Goal: Task Accomplishment & Management: Understand process/instructions

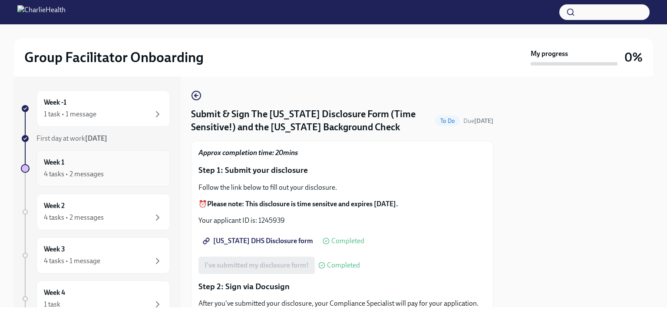
click at [102, 174] on div "4 tasks • 2 messages" at bounding box center [74, 174] width 60 height 10
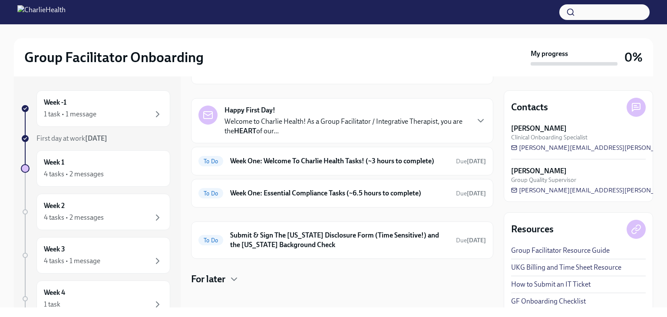
scroll to position [66, 0]
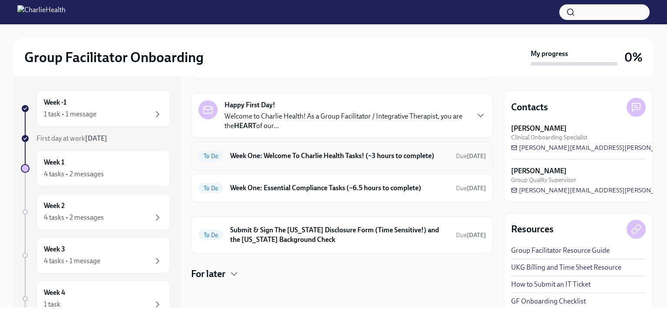
click at [318, 157] on h6 "Week One: Welcome To Charlie Health Tasks! (~3 hours to complete)" at bounding box center [339, 156] width 219 height 10
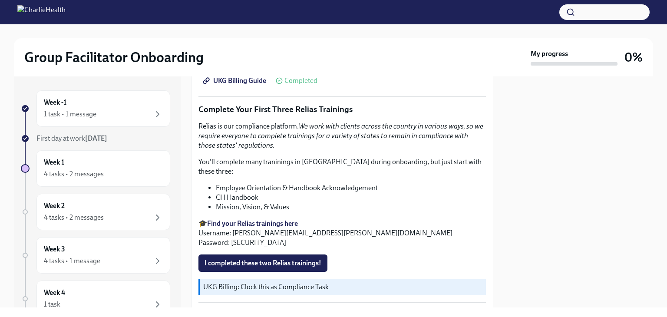
scroll to position [937, 0]
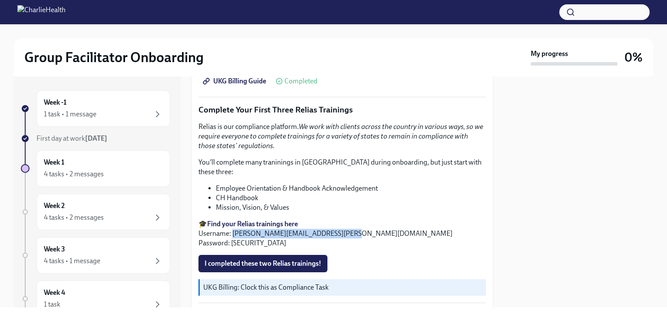
drag, startPoint x: 340, startPoint y: 216, endPoint x: 233, endPoint y: 220, distance: 107.3
click at [233, 220] on p "🎓 Find your Relias trainings here Username: [PERSON_NAME][EMAIL_ADDRESS][PERSON…" at bounding box center [341, 233] width 287 height 29
copy p "[PERSON_NAME][EMAIL_ADDRESS][PERSON_NAME][DOMAIN_NAME]"
drag, startPoint x: 252, startPoint y: 227, endPoint x: 230, endPoint y: 227, distance: 21.3
click at [230, 227] on p "🎓 Find your Relias trainings here Username: [PERSON_NAME][EMAIL_ADDRESS][PERSON…" at bounding box center [341, 233] width 287 height 29
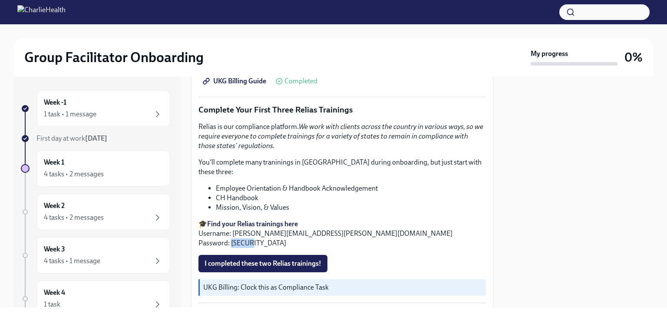
copy p "ch1234"
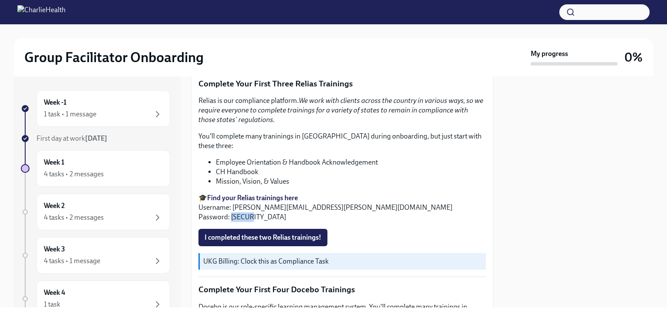
scroll to position [962, 0]
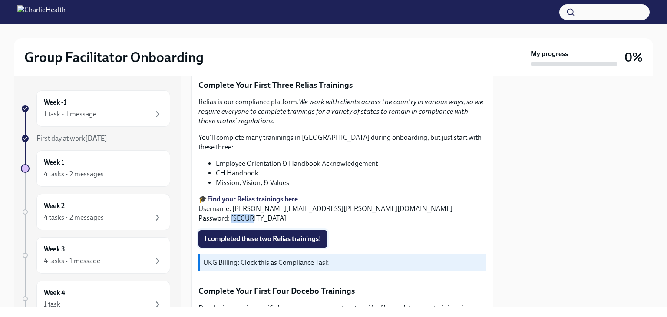
click at [312, 234] on span "I completed these two Relias trainings!" at bounding box center [262, 238] width 117 height 9
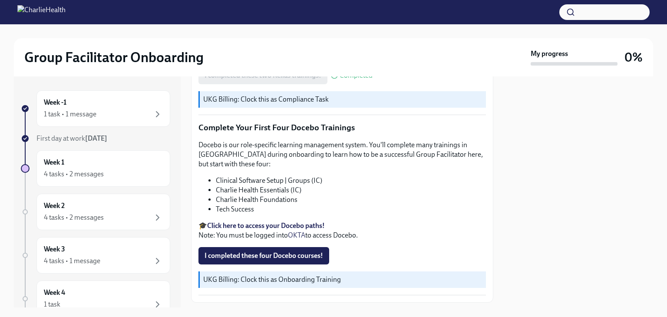
scroll to position [1130, 0]
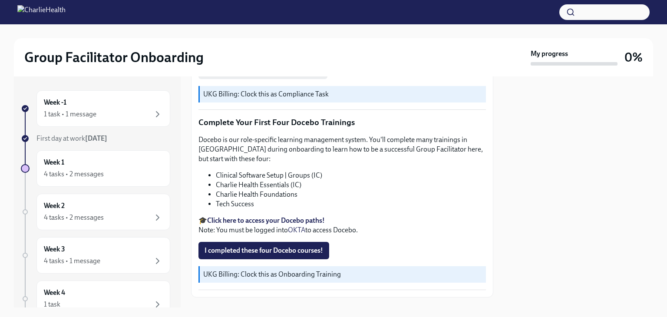
click at [313, 216] on strong "Click here to access your Docebo paths!" at bounding box center [266, 220] width 118 height 8
